Goal: Transaction & Acquisition: Purchase product/service

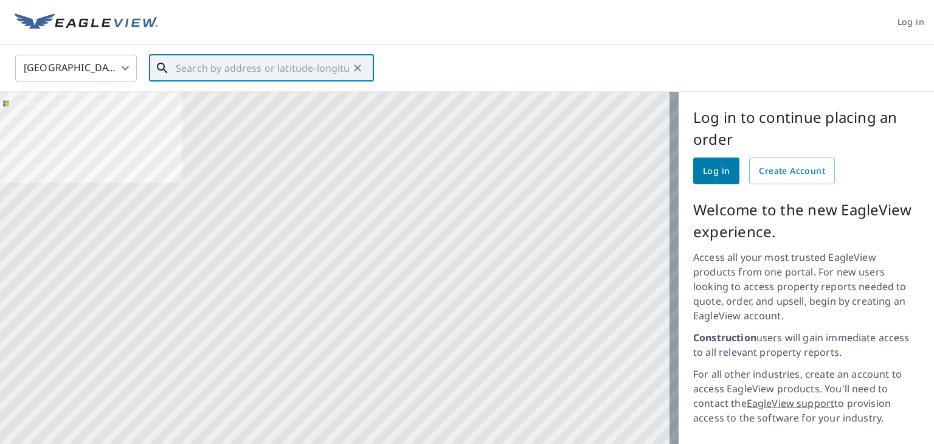
click at [258, 70] on input "text" at bounding box center [262, 68] width 173 height 34
paste input "11300 Dr M.L.K. [GEOGRAPHIC_DATA]"
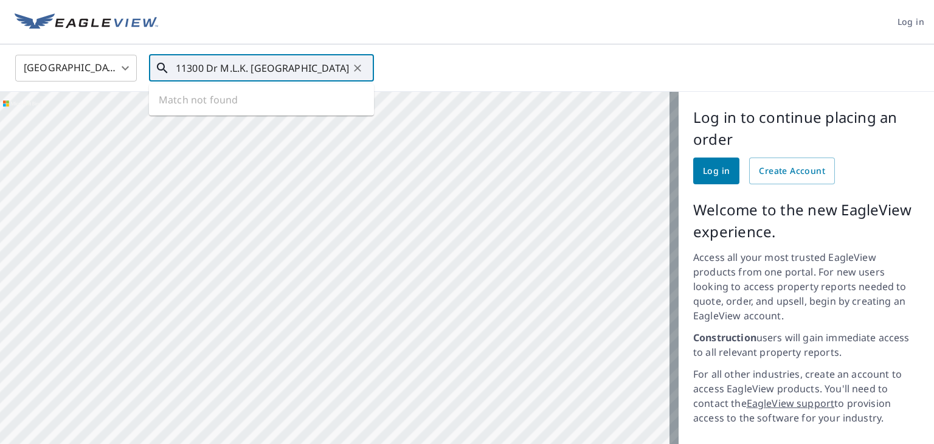
scroll to position [0, 49]
type input "11300 Dr M.L.K. [GEOGRAPHIC_DATA]"
click at [120, 68] on body "Log in [GEOGRAPHIC_DATA] [GEOGRAPHIC_DATA] ​ 11300 Dr M.L.K. [GEOGRAPHIC_DATA] …" at bounding box center [467, 222] width 934 height 444
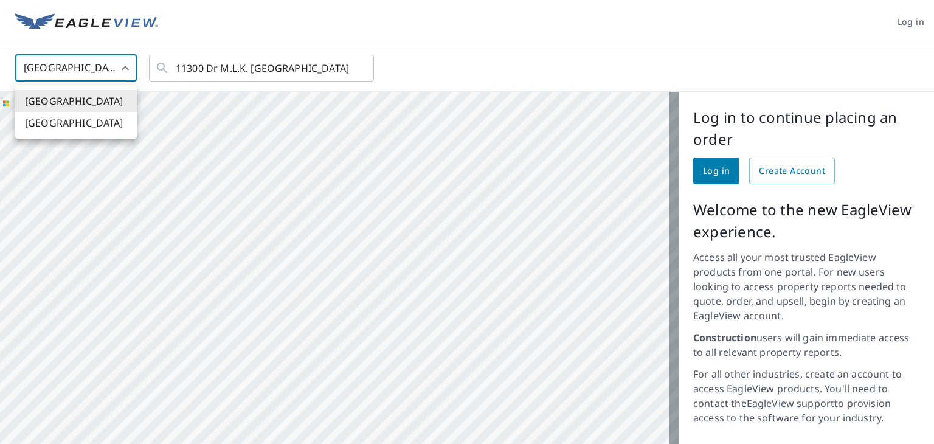
scroll to position [0, 0]
click at [67, 122] on li "[GEOGRAPHIC_DATA]" at bounding box center [76, 123] width 122 height 22
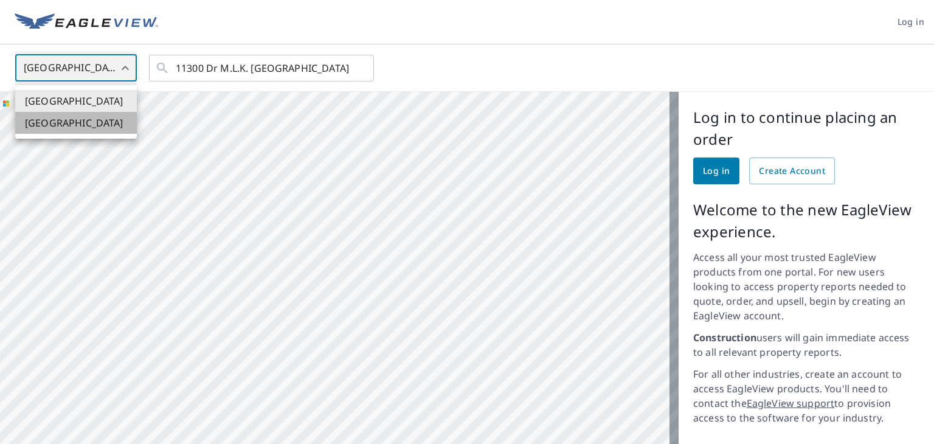
type input "CA"
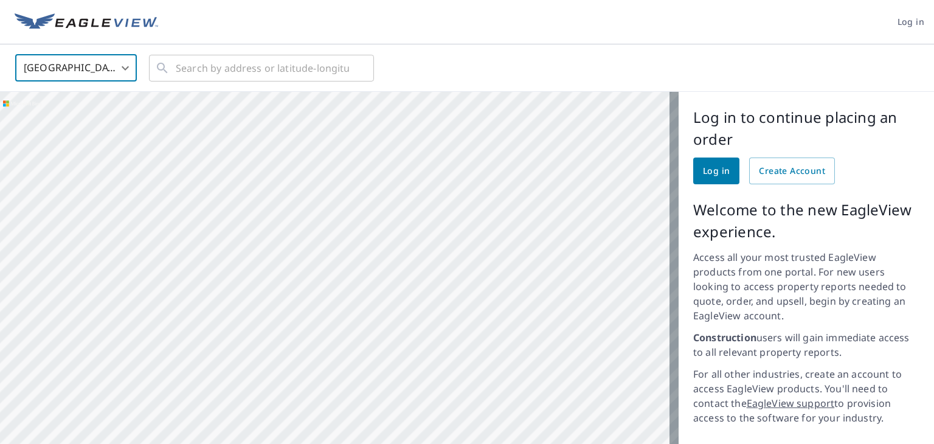
click at [93, 71] on body "Log in [GEOGRAPHIC_DATA] CA ​ ​ Aerial Road A standard road map Aerial A detail…" at bounding box center [467, 222] width 934 height 444
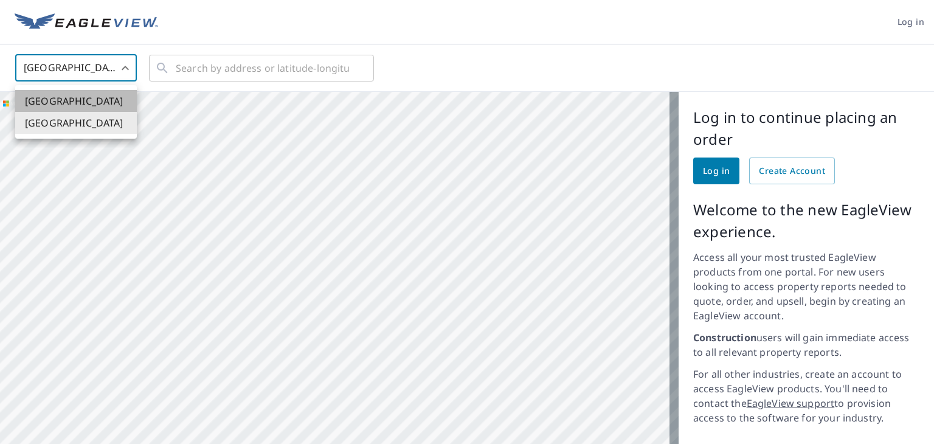
drag, startPoint x: 80, startPoint y: 103, endPoint x: 218, endPoint y: 81, distance: 139.8
click at [80, 103] on li "[GEOGRAPHIC_DATA]" at bounding box center [76, 101] width 122 height 22
type input "US"
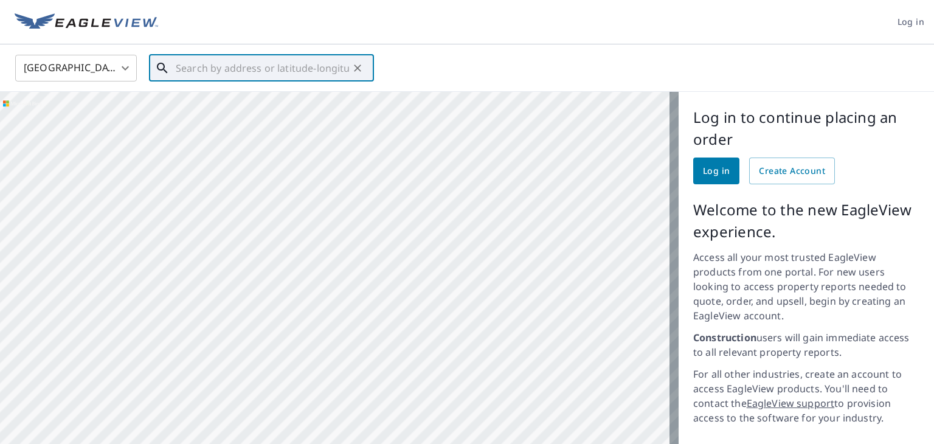
click at [227, 72] on input "text" at bounding box center [262, 68] width 173 height 34
paste input "11300 Dr M.L.K. [GEOGRAPHIC_DATA]"
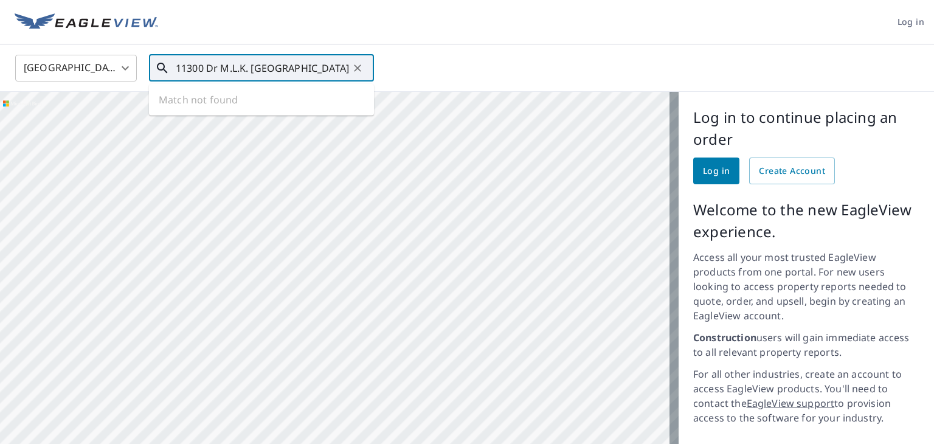
type input "11300 Dr M.L.K. [GEOGRAPHIC_DATA]"
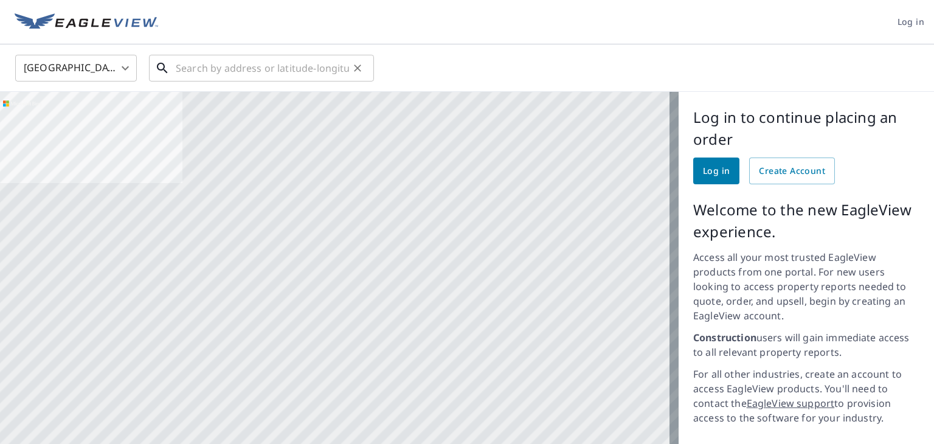
click at [212, 71] on input "text" at bounding box center [262, 68] width 173 height 34
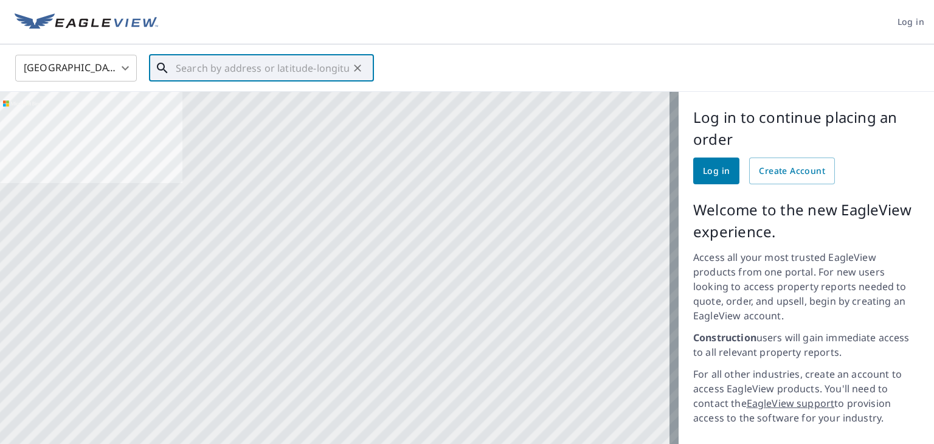
paste input "6520 White Settlement Rd, Westworth Village, TX 76"
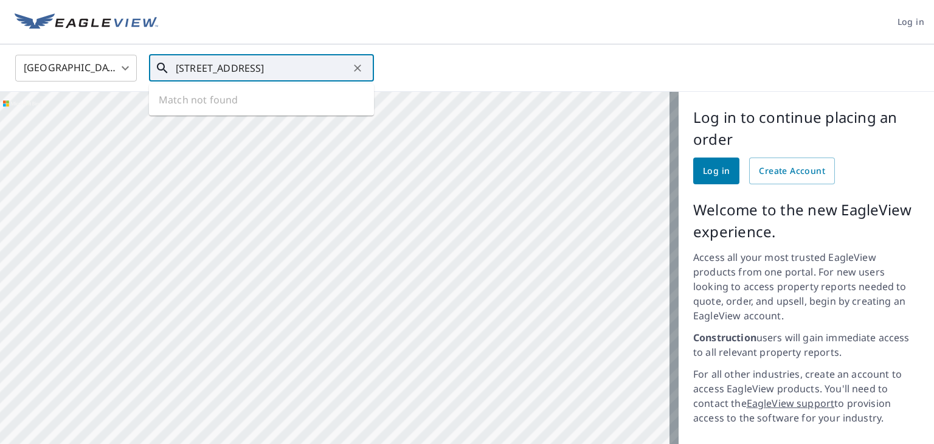
drag, startPoint x: 341, startPoint y: 68, endPoint x: 356, endPoint y: 66, distance: 15.9
click at [356, 66] on div "6520 White Settlement Rd, Westworth Village, TX 76 ​" at bounding box center [261, 68] width 225 height 27
type input "6520 White Settlement Rd, Westworth Village, TX 76"
click at [359, 70] on icon "Clear" at bounding box center [357, 68] width 12 height 12
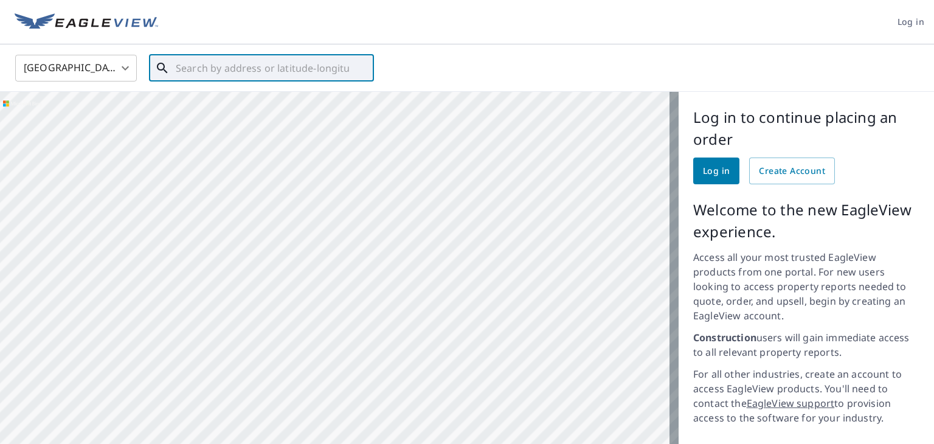
paste input "6520 White Settlement Rd, Westworth Village, TX 76"
type input "6520 White Settlement Rd, Westworth Village, TX 76"
